Goal: Task Accomplishment & Management: Complete application form

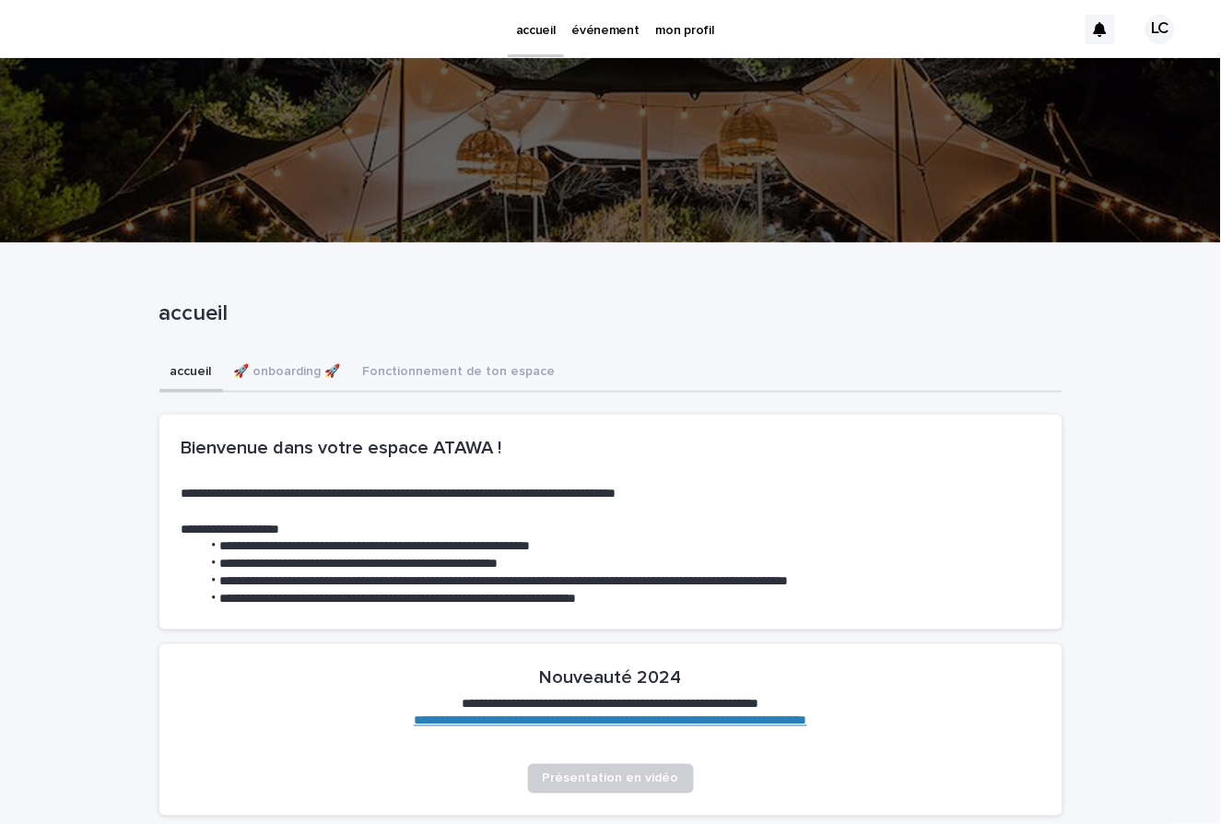
click at [616, 25] on p "événement" at bounding box center [605, 19] width 67 height 39
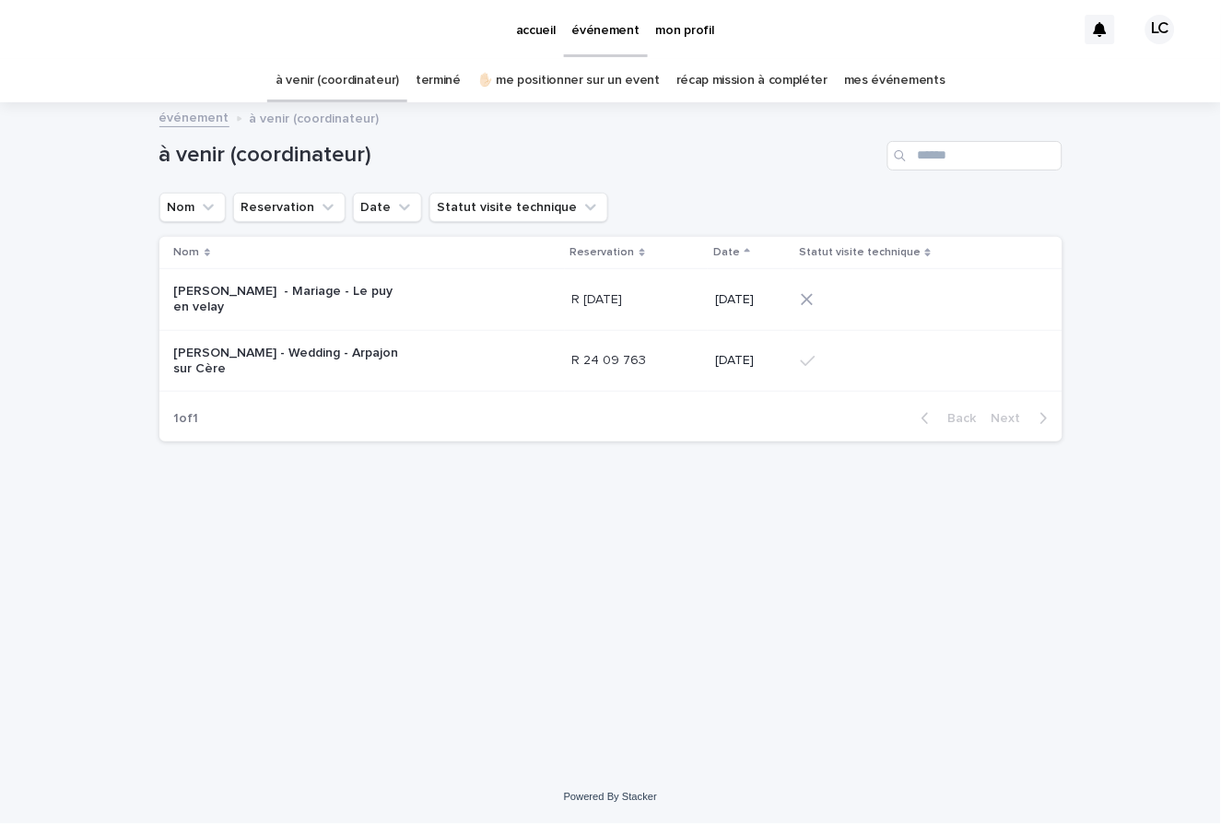
click at [614, 294] on p "R 24 12 1939" at bounding box center [599, 297] width 54 height 19
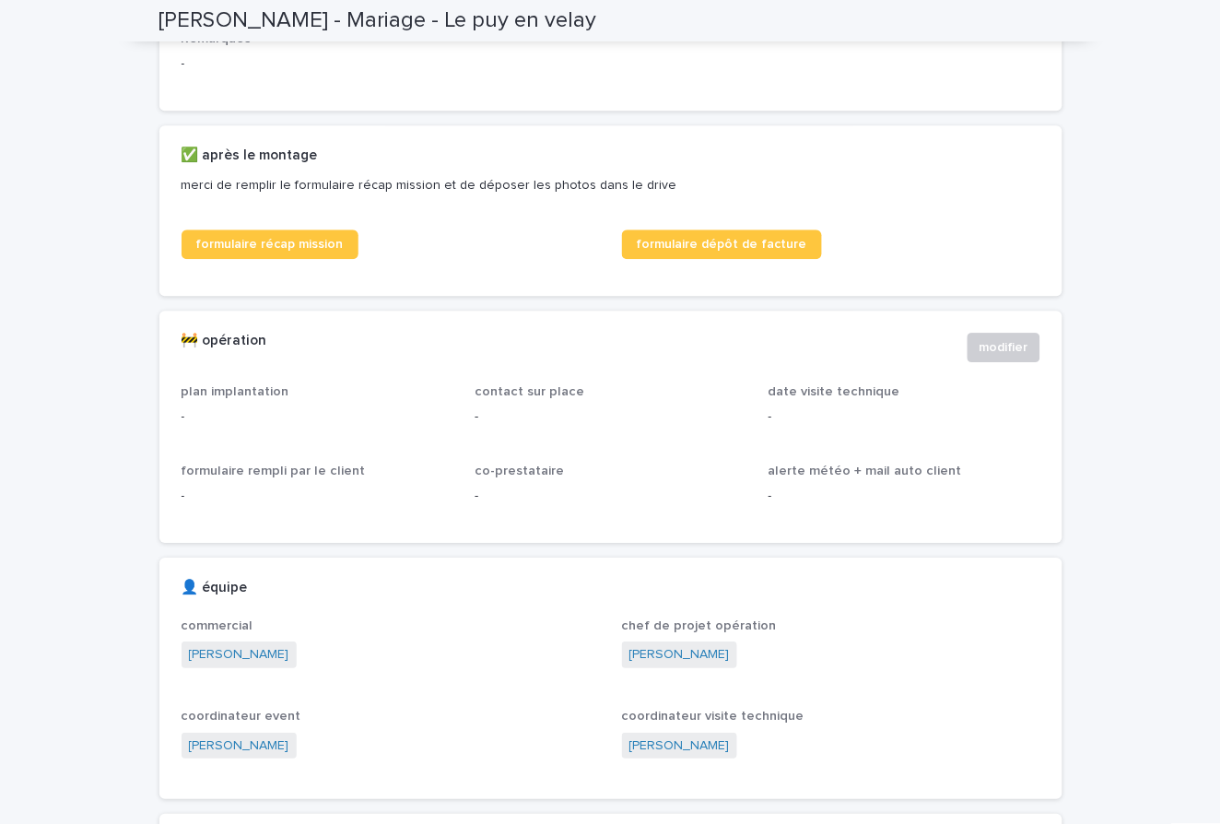
scroll to position [911, 0]
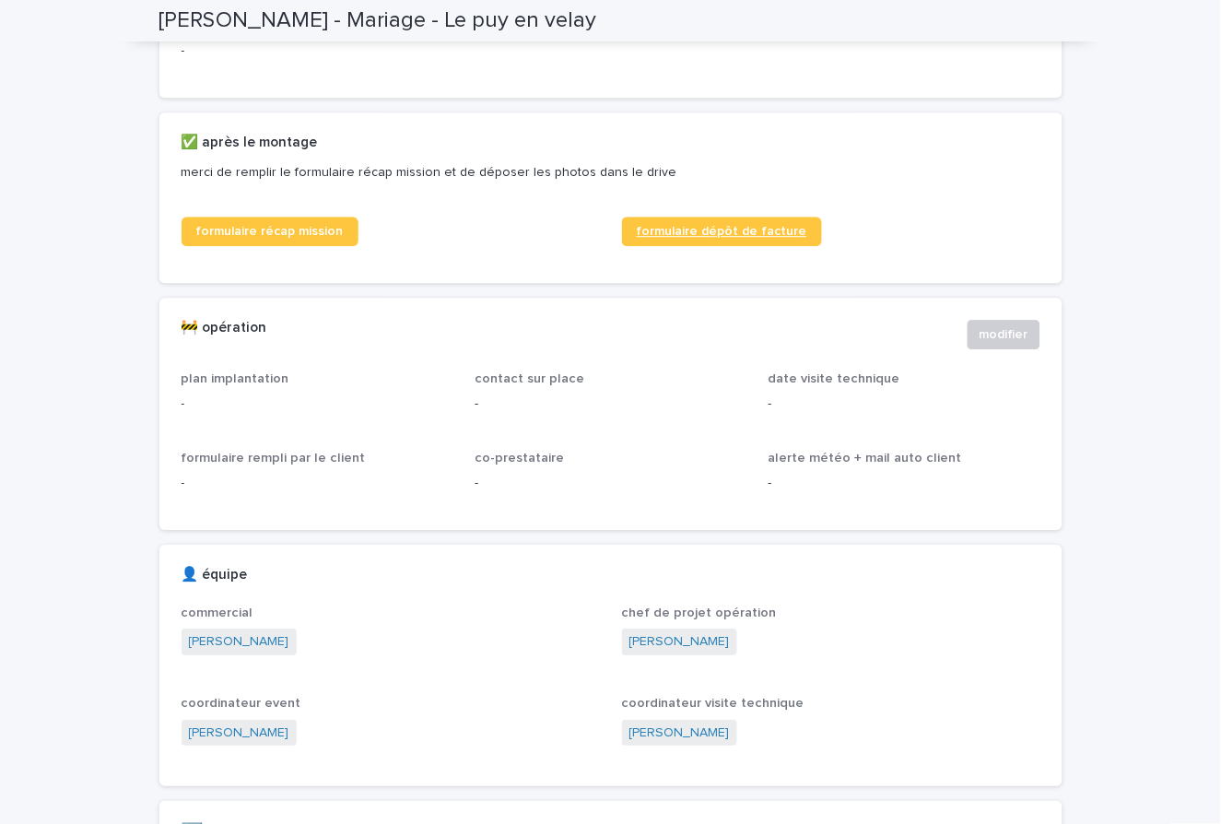
click at [734, 238] on span "formulaire dépôt de facture" at bounding box center [722, 231] width 170 height 13
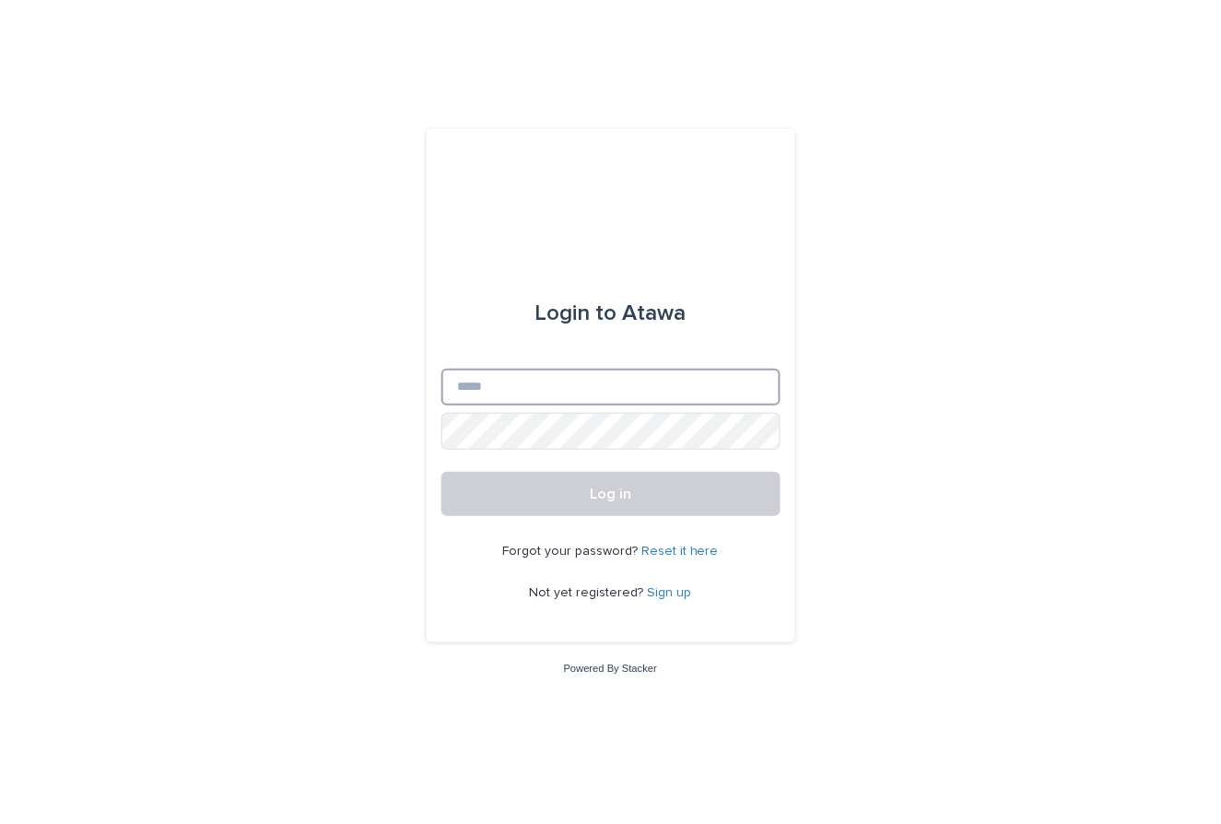
type input "**********"
click at [610, 494] on button "Log in" at bounding box center [610, 494] width 339 height 44
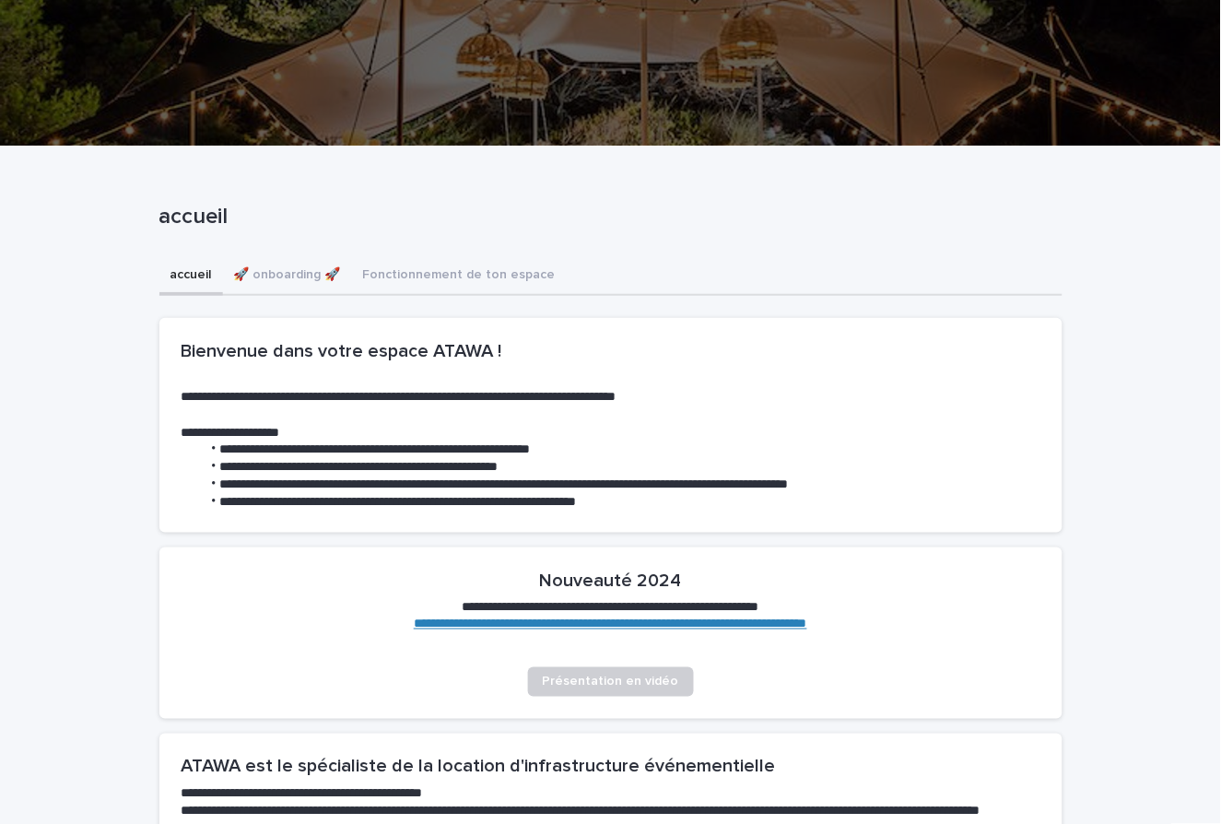
scroll to position [144, 0]
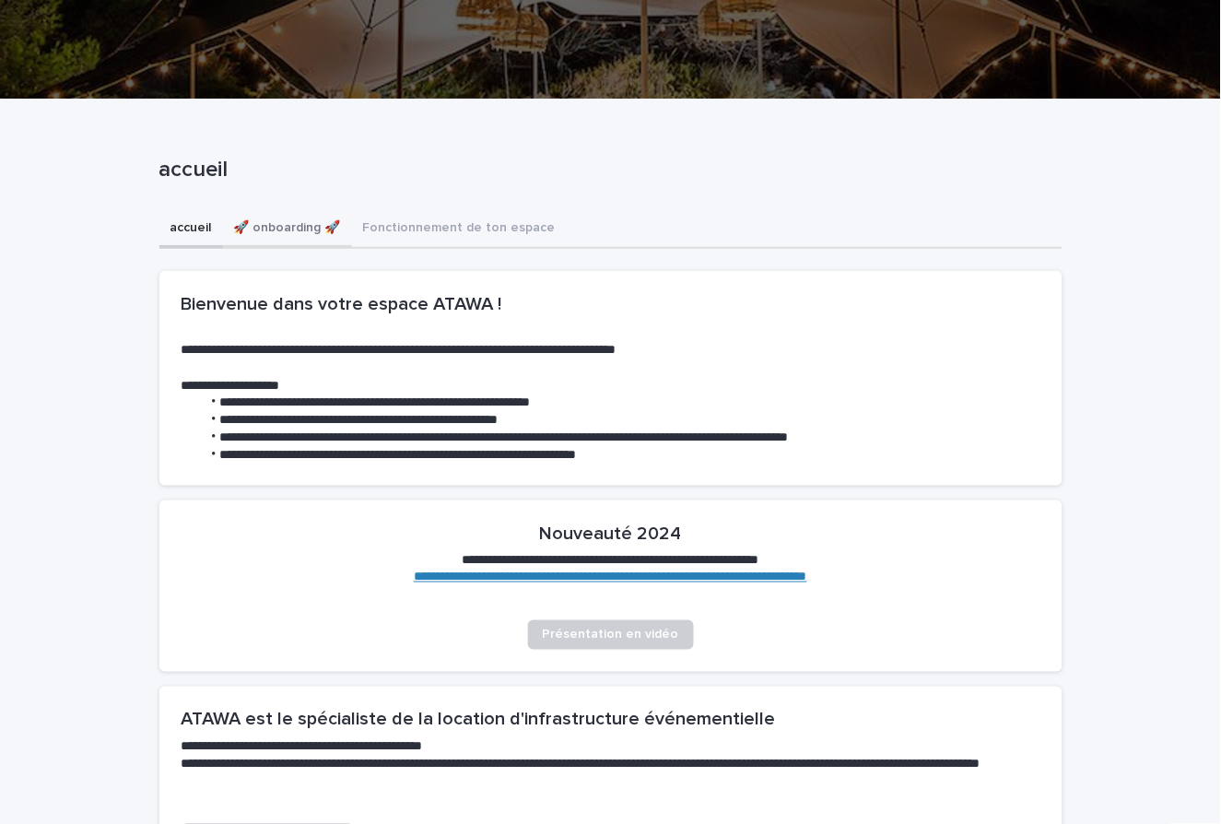
click at [287, 231] on button "🚀 onboarding 🚀" at bounding box center [287, 229] width 129 height 39
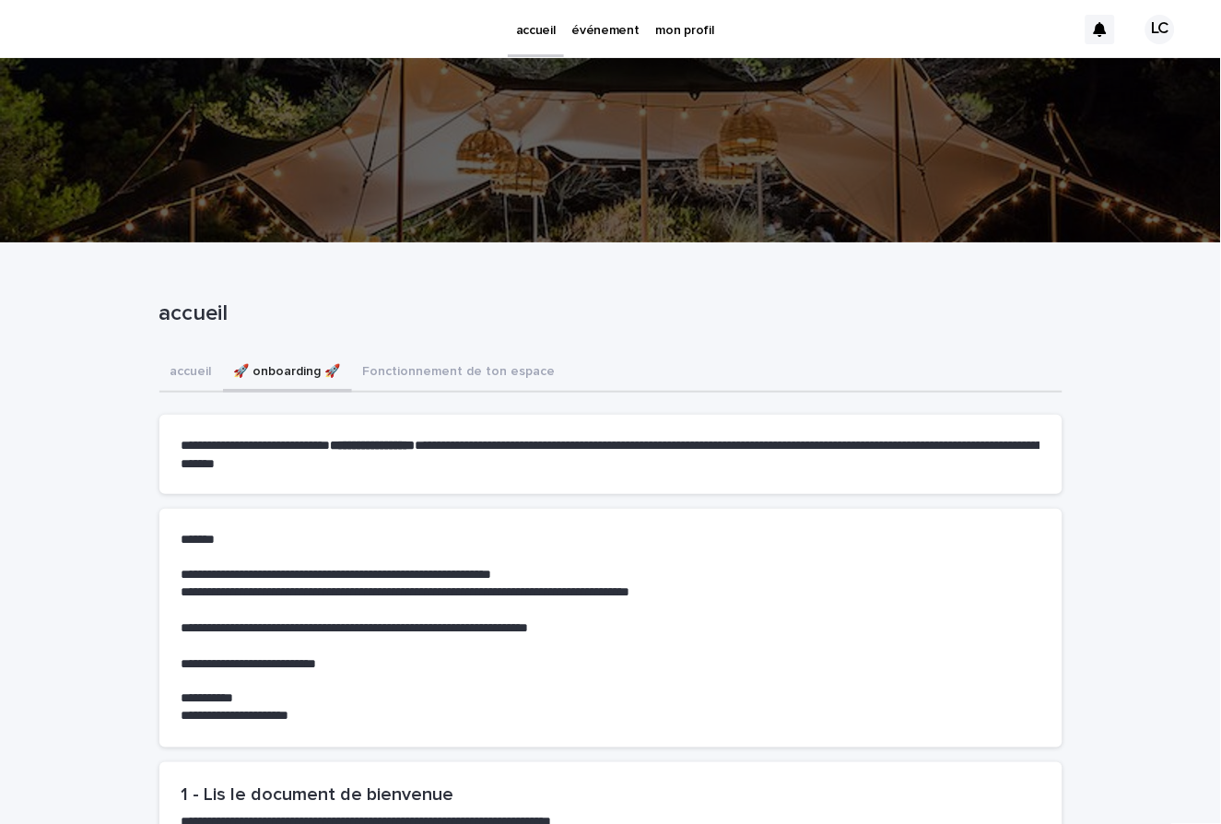
click at [599, 31] on p "événement" at bounding box center [605, 19] width 67 height 39
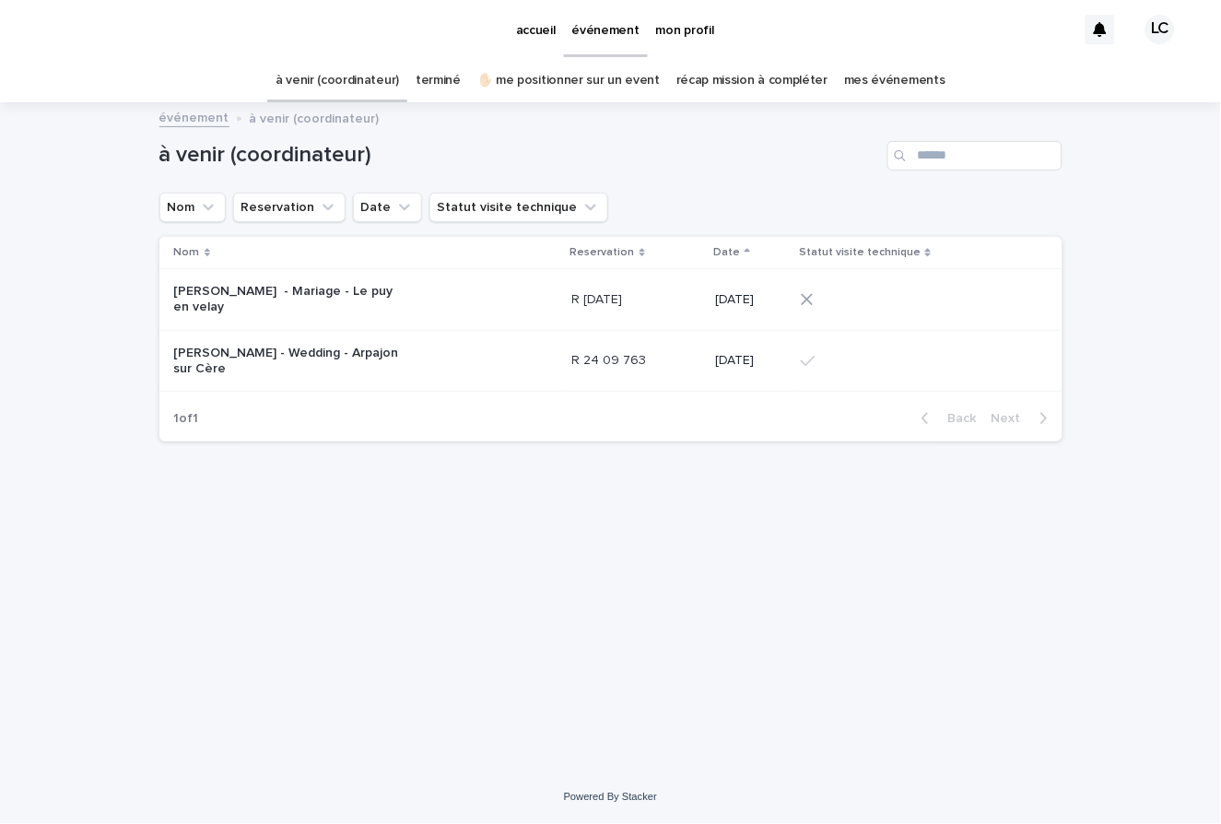
click at [327, 291] on p "[PERSON_NAME] - Mariage - Le puy en velay" at bounding box center [289, 299] width 230 height 31
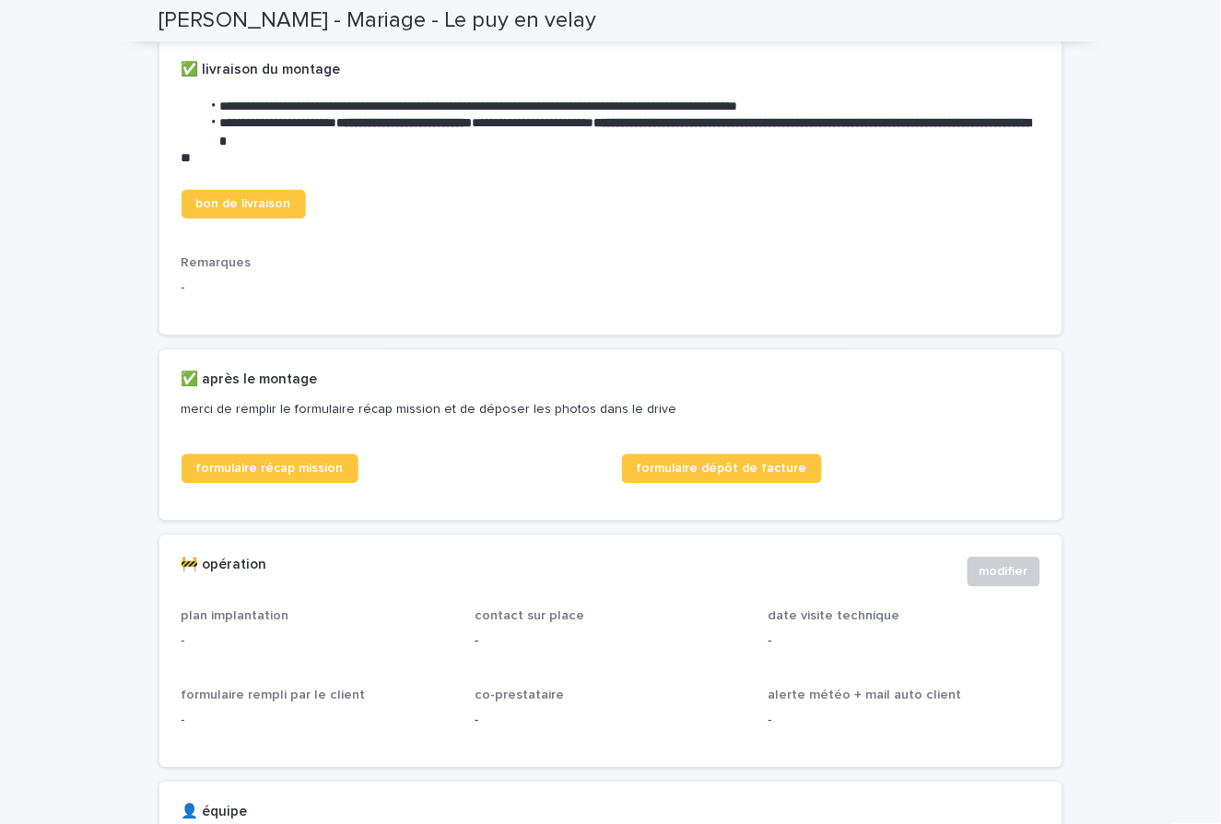
scroll to position [622, 0]
